Goal: Task Accomplishment & Management: Manage account settings

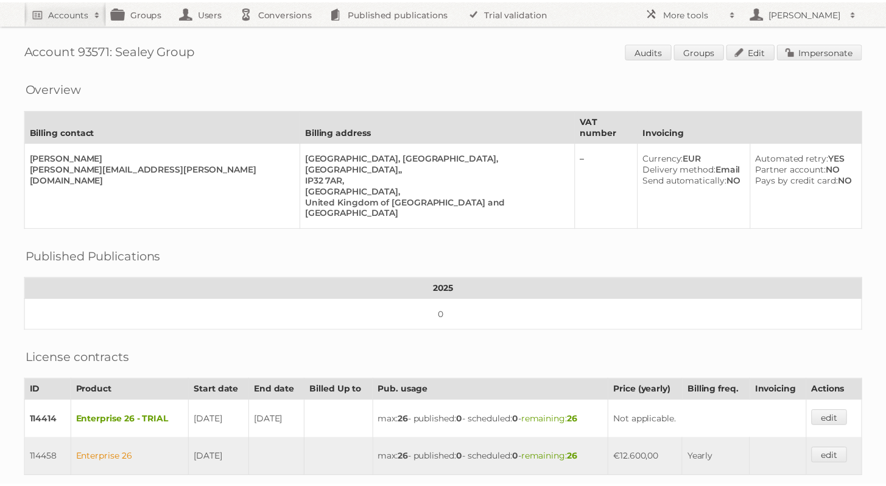
scroll to position [9, 0]
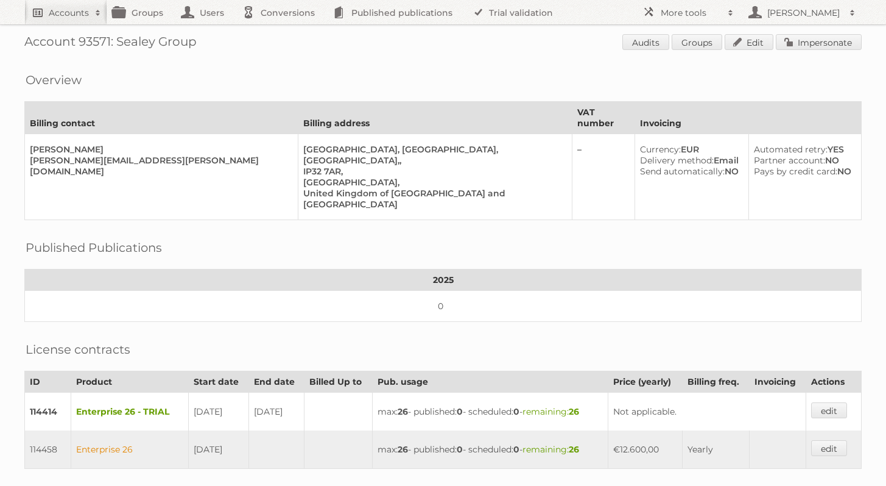
click at [52, 16] on h2 "Accounts" at bounding box center [69, 13] width 40 height 12
type input"] "[PERSON_NAME]"
click at [281, 31] on input "Search" at bounding box center [290, 40] width 18 height 18
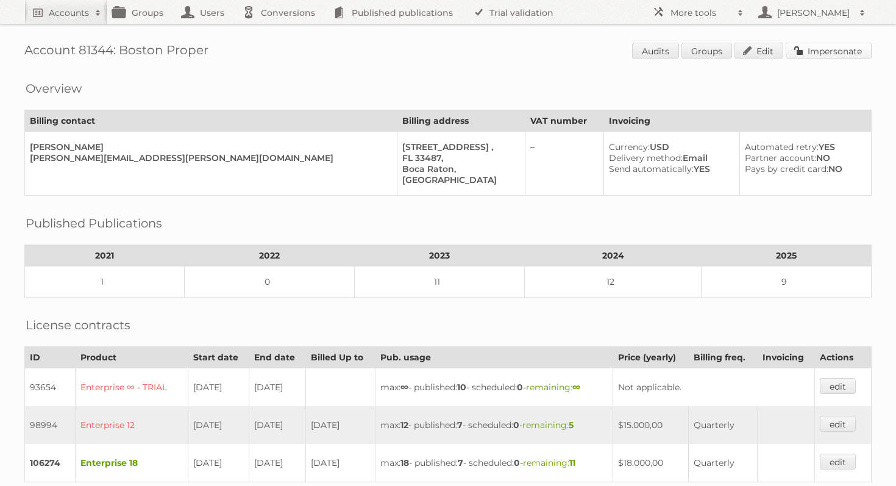
click at [816, 48] on link "Impersonate" at bounding box center [828, 51] width 86 height 16
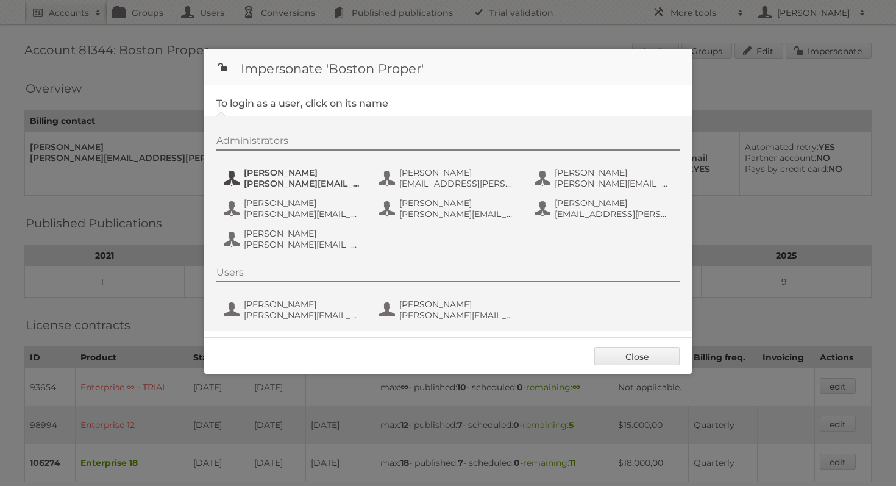
click at [267, 169] on span "[PERSON_NAME]" at bounding box center [303, 172] width 118 height 11
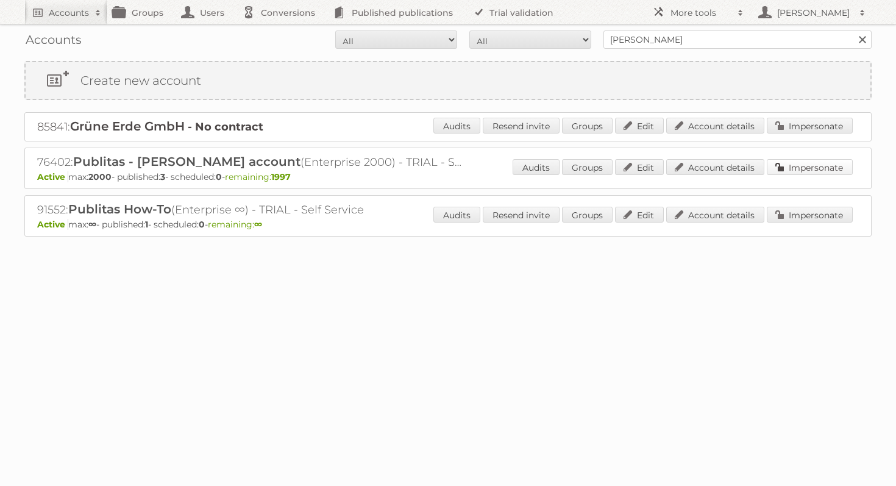
click at [797, 174] on link "Impersonate" at bounding box center [809, 167] width 86 height 16
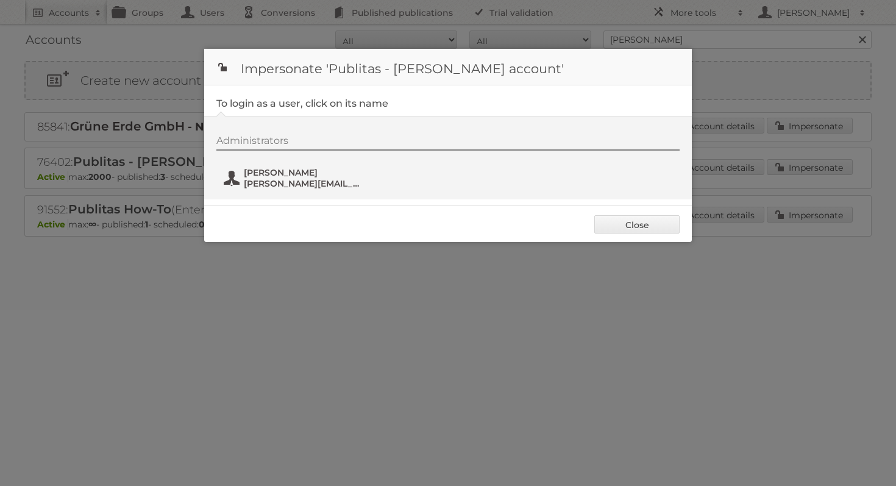
click at [307, 180] on span "agnieszka@publitas.com" at bounding box center [303, 183] width 118 height 11
